Goal: Navigation & Orientation: Find specific page/section

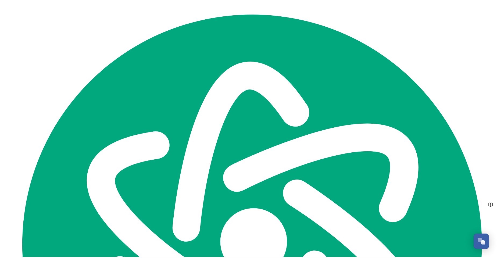
scroll to position [220, 0]
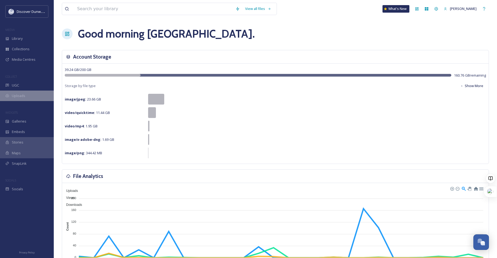
click at [16, 95] on span "Uploads" at bounding box center [18, 95] width 13 height 5
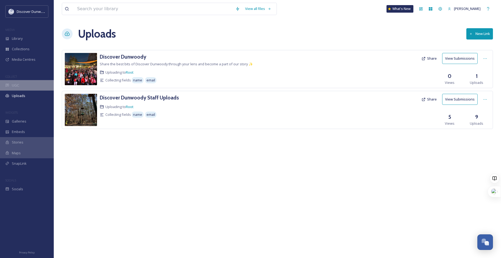
click at [20, 84] on div "UGC" at bounding box center [27, 85] width 54 height 10
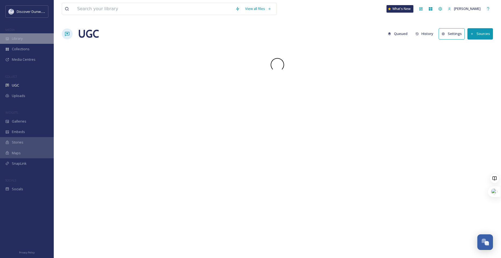
click at [20, 39] on span "Library" at bounding box center [17, 38] width 11 height 5
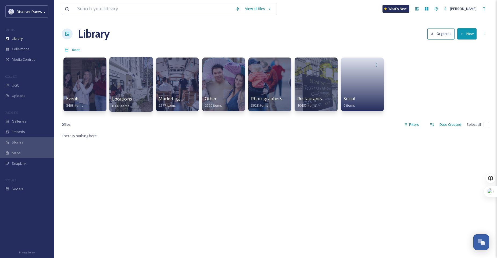
click at [132, 90] on div at bounding box center [131, 84] width 44 height 55
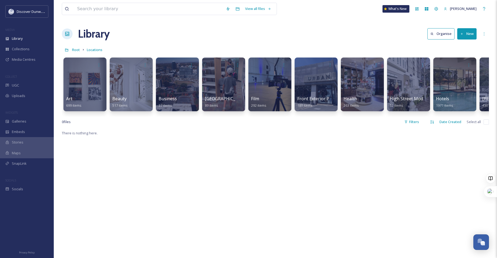
click at [73, 45] on div "Root Locations" at bounding box center [275, 50] width 427 height 10
click at [74, 48] on span "Root" at bounding box center [76, 49] width 8 height 5
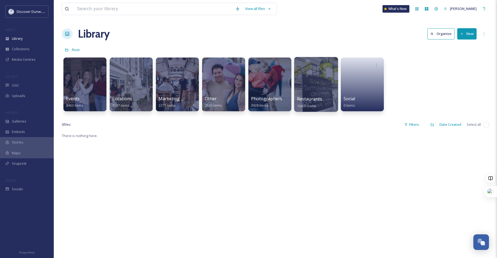
click at [296, 77] on div at bounding box center [316, 84] width 44 height 55
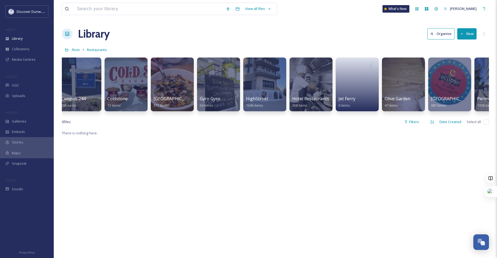
scroll to position [0, 187]
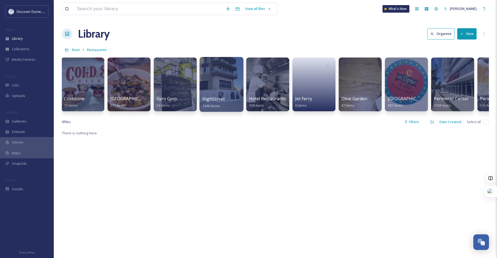
click at [223, 86] on div at bounding box center [221, 84] width 44 height 55
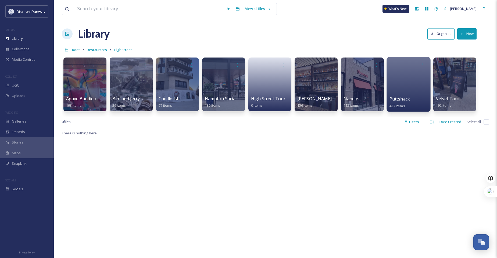
click at [403, 90] on div at bounding box center [408, 84] width 44 height 55
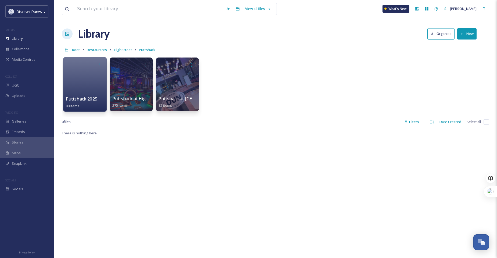
click at [94, 80] on div at bounding box center [85, 84] width 44 height 55
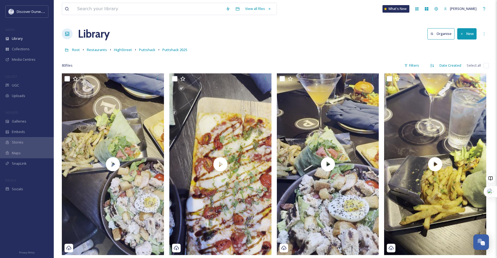
click at [486, 66] on input "checkbox" at bounding box center [485, 65] width 5 height 5
checkbox input "true"
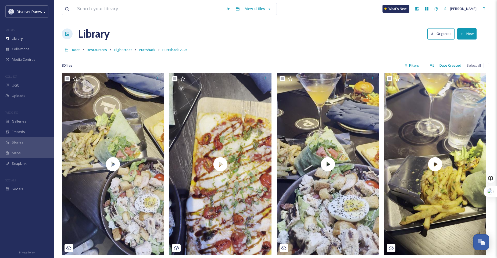
checkbox input "true"
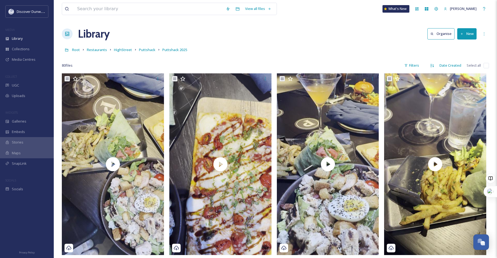
checkbox input "true"
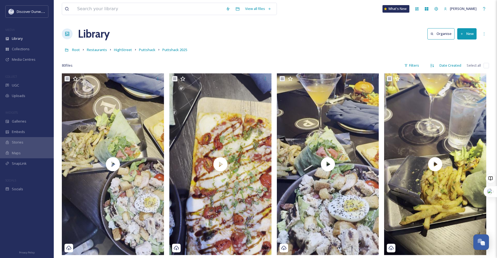
checkbox input "true"
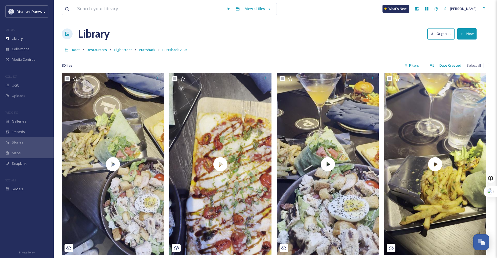
checkbox input "true"
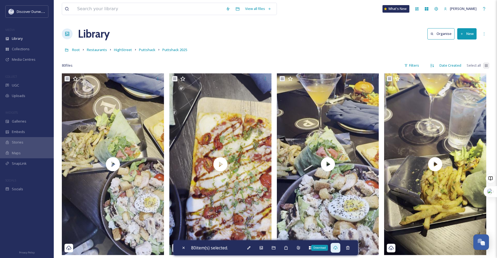
click at [337, 248] on icon at bounding box center [335, 248] width 4 height 4
click at [331, 53] on div "Root Restaurants HighStreet Puttshack Puttshack 2025" at bounding box center [275, 50] width 427 height 10
click at [139, 51] on span "Puttshack" at bounding box center [147, 49] width 16 height 5
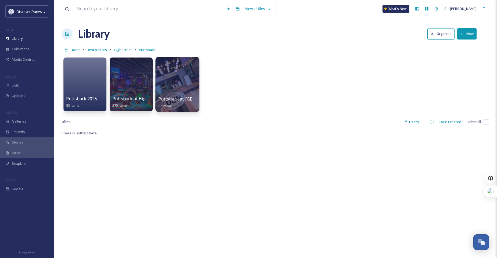
click at [180, 95] on div at bounding box center [177, 84] width 44 height 55
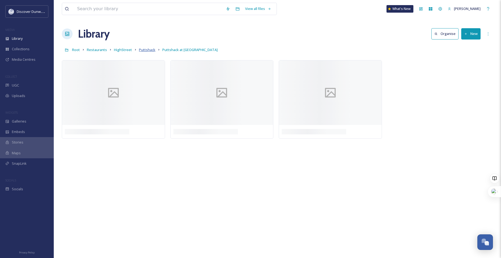
click at [145, 52] on span "Puttshack" at bounding box center [147, 49] width 16 height 5
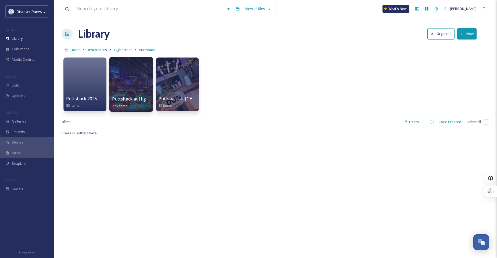
click at [129, 87] on div at bounding box center [131, 84] width 44 height 55
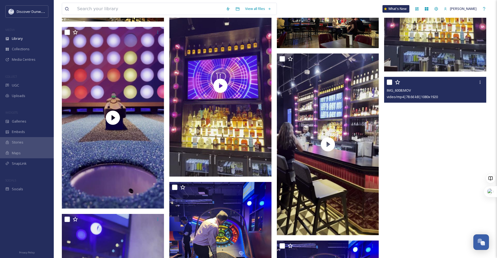
scroll to position [1205, 0]
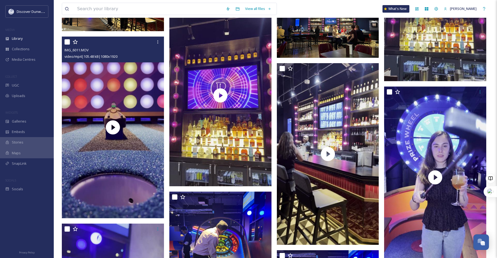
click at [152, 41] on div at bounding box center [113, 42] width 98 height 10
click at [157, 43] on icon at bounding box center [158, 42] width 4 height 4
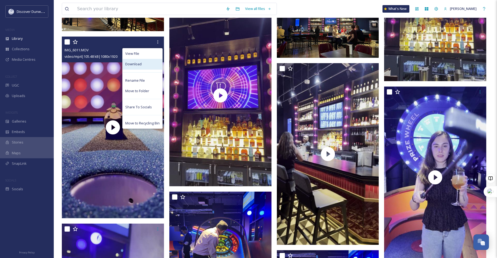
click at [151, 61] on div "Download" at bounding box center [142, 64] width 40 height 10
